Goal: Information Seeking & Learning: Learn about a topic

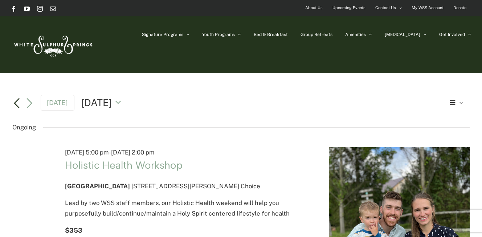
click at [18, 102] on link "Previous day" at bounding box center [16, 103] width 9 height 9
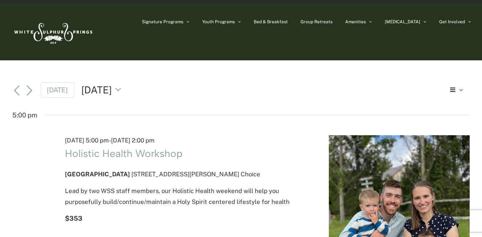
scroll to position [9, 0]
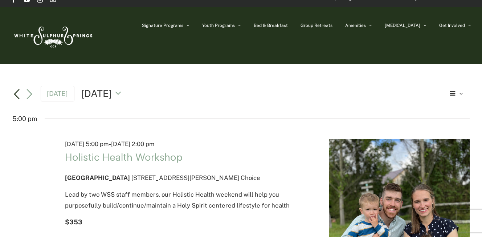
click at [17, 93] on link "Previous day" at bounding box center [16, 94] width 9 height 9
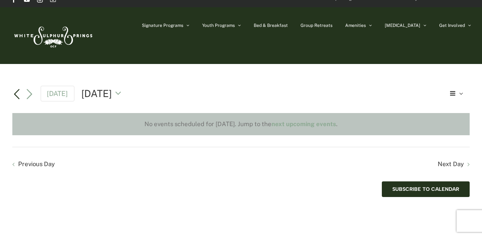
click at [18, 94] on link "Previous day" at bounding box center [16, 94] width 9 height 9
click at [31, 96] on link "Next day" at bounding box center [29, 94] width 9 height 9
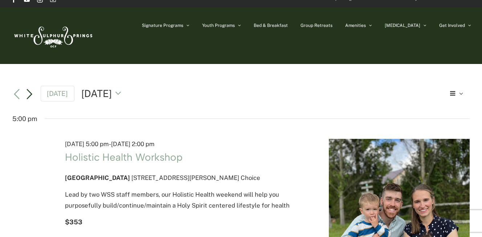
click at [31, 96] on link "Next day" at bounding box center [29, 94] width 9 height 9
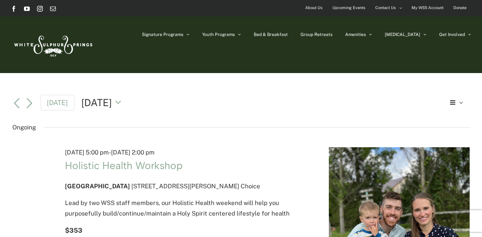
click at [359, 7] on span "Upcoming Events" at bounding box center [348, 8] width 33 height 11
